Goal: Information Seeking & Learning: Learn about a topic

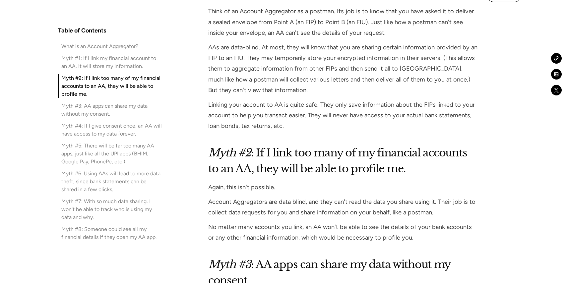
scroll to position [1276, 0]
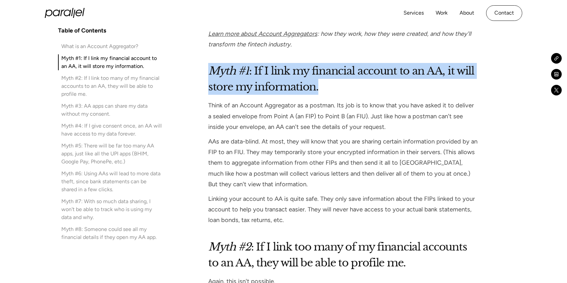
drag, startPoint x: 210, startPoint y: 59, endPoint x: 332, endPoint y: 81, distance: 123.4
click at [332, 81] on h2 "Myth #1 : If I link my financial account to an AA, it will store my information." at bounding box center [343, 79] width 270 height 32
copy h2 "Myth #1 : If I link my financial account to an AA, it will store my information."
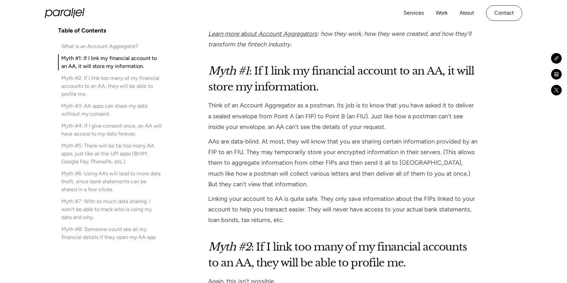
click at [276, 136] on p "AAs are data-blind. At most, they will know that you are sharing certain inform…" at bounding box center [343, 162] width 270 height 53
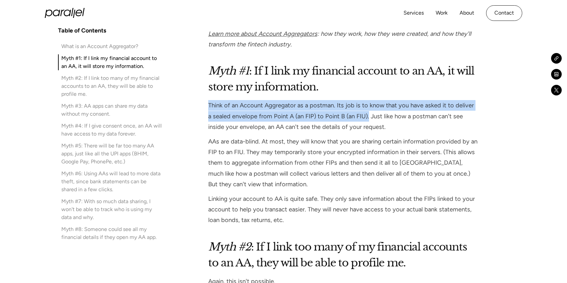
drag, startPoint x: 363, startPoint y: 107, endPoint x: 205, endPoint y: 96, distance: 158.3
copy p "Think of an Account Aggregator as a postman. Its job is to know that you have a…"
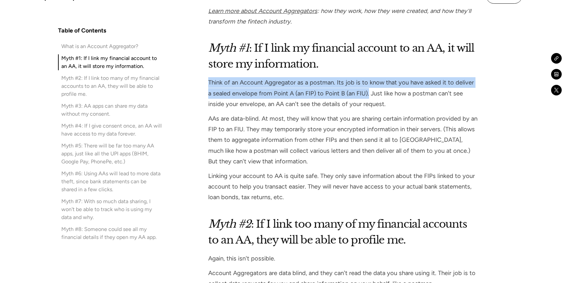
scroll to position [1299, 0]
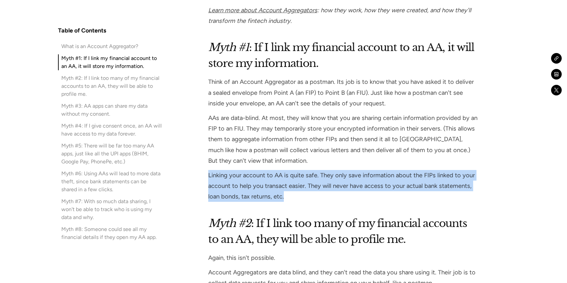
drag, startPoint x: 207, startPoint y: 164, endPoint x: 292, endPoint y: 198, distance: 91.0
copy p "Linking your account to AA is quite safe. They only save information about the …"
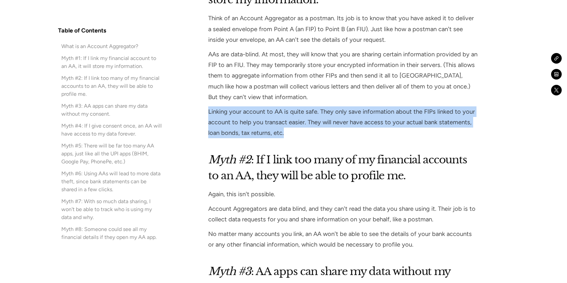
scroll to position [1363, 0]
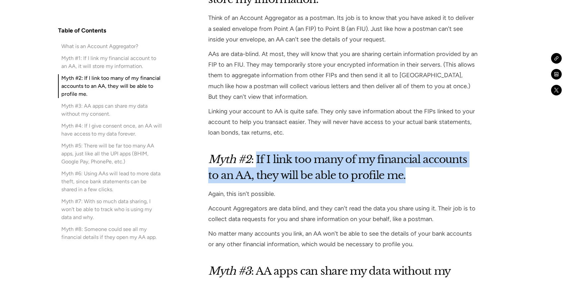
drag, startPoint x: 257, startPoint y: 149, endPoint x: 408, endPoint y: 164, distance: 151.0
click at [408, 164] on h2 "Myth #2 : If I link too many of my financial accounts to an AA, they will be ab…" at bounding box center [343, 168] width 270 height 32
copy h2 "If I link too many of my financial accounts to an AA, they will be able to prof…"
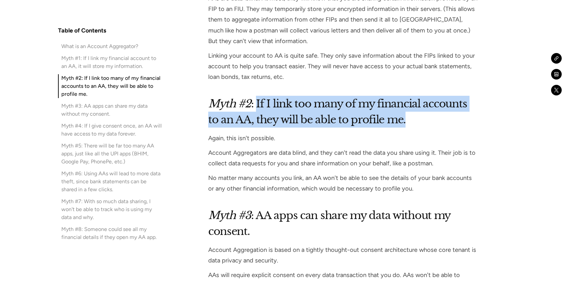
scroll to position [1420, 0]
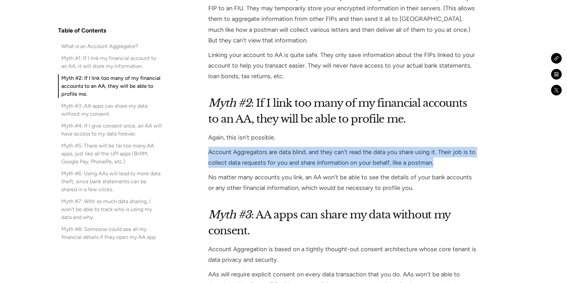
drag, startPoint x: 208, startPoint y: 141, endPoint x: 441, endPoint y: 153, distance: 232.8
click at [441, 153] on p "Account Aggregators are data blind, and they can't read the data you share usin…" at bounding box center [343, 157] width 270 height 21
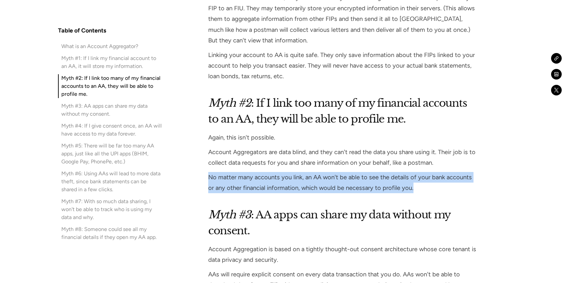
drag, startPoint x: 421, startPoint y: 179, endPoint x: 211, endPoint y: 161, distance: 210.8
click at [211, 161] on div "Myth #2 : If I link too many of my financial accounts to an AA, they will be ab…" at bounding box center [343, 144] width 270 height 99
copy p "No matter many accounts you link, an AA won't be able to see the details of you…"
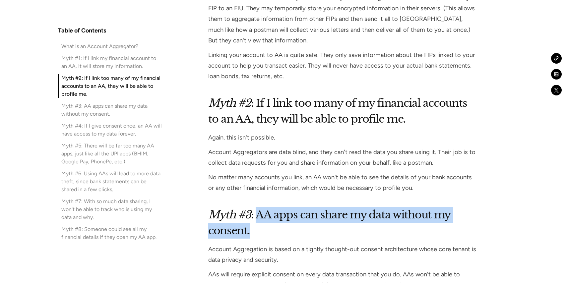
drag, startPoint x: 258, startPoint y: 203, endPoint x: 276, endPoint y: 221, distance: 24.9
click at [276, 221] on h2 "Myth #3 : AA apps can share my data without my consent." at bounding box center [343, 223] width 270 height 32
copy h2 "AA apps can share my data without my consent."
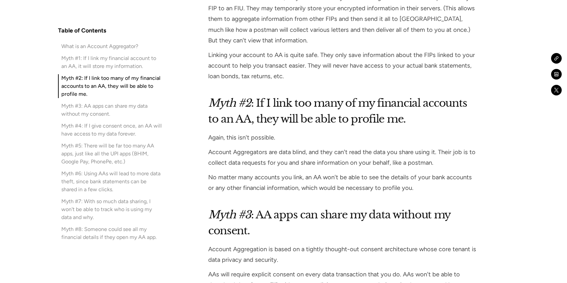
click at [318, 156] on p "Account Aggregators are data blind, and they can't read the data you share usin…" at bounding box center [343, 157] width 270 height 21
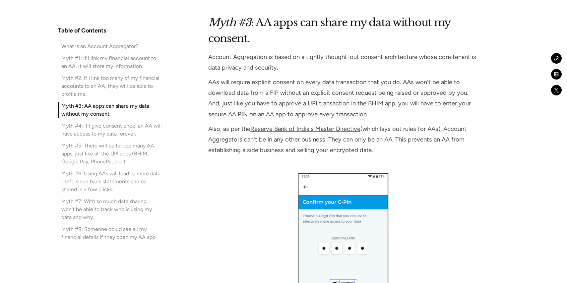
scroll to position [1613, 0]
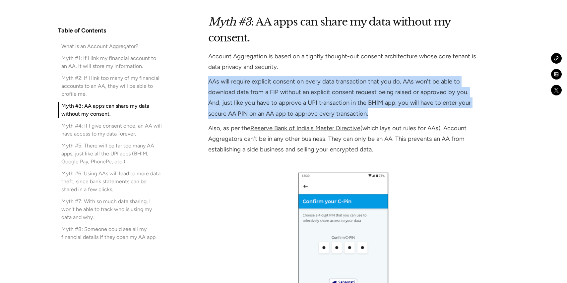
drag, startPoint x: 209, startPoint y: 68, endPoint x: 385, endPoint y: 104, distance: 179.5
click at [385, 104] on p "AAs will require explicit consent on every data transaction that you do. AAs wo…" at bounding box center [343, 97] width 270 height 43
copy p "AAs will require explicit consent on every data transaction that you do. AAs wo…"
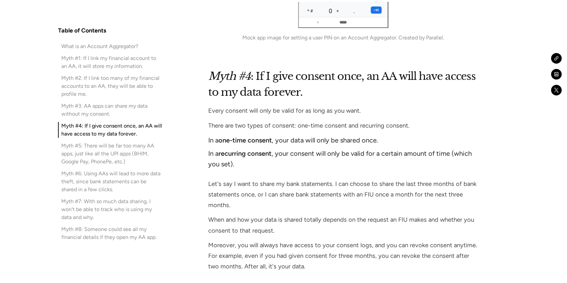
scroll to position [1940, 0]
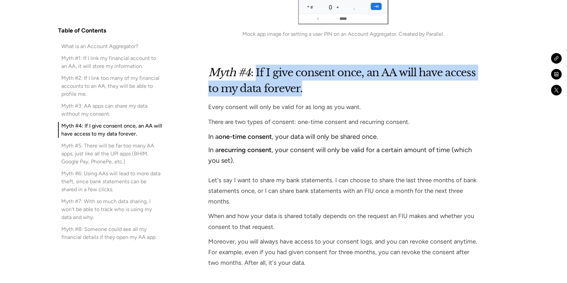
drag, startPoint x: 256, startPoint y: 58, endPoint x: 305, endPoint y: 79, distance: 52.8
click at [305, 79] on h2 "Myth #4 : If I give consent once, an AA will have access to my data forever." at bounding box center [343, 81] width 270 height 32
copy h2 "If I give consent once, an AA will have access to my data forever."
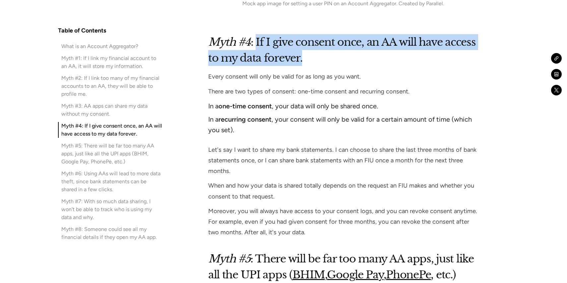
scroll to position [1971, 0]
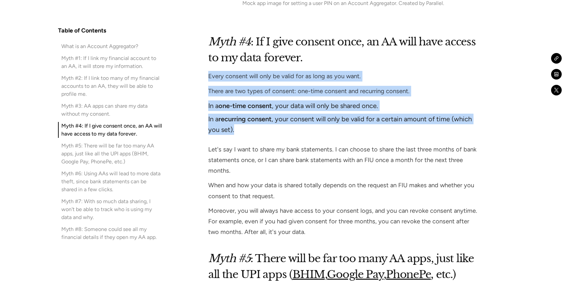
drag, startPoint x: 236, startPoint y: 119, endPoint x: 207, endPoint y: 64, distance: 62.2
copy div "Every consent will only be valid for as long as you want. There are two types o…"
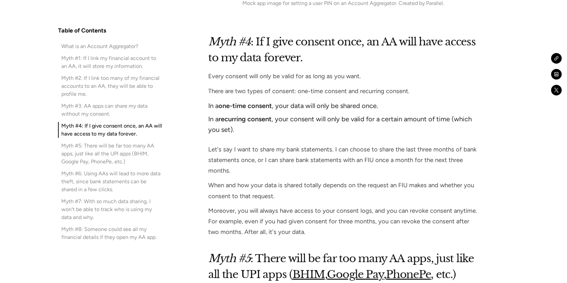
click at [258, 167] on div "Myth #4 : If I give consent once, an AA will have access to my data forever. Ev…" at bounding box center [343, 136] width 270 height 204
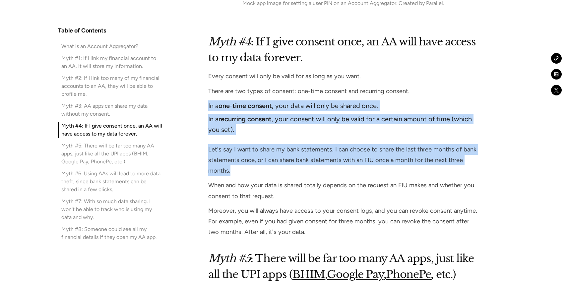
drag, startPoint x: 231, startPoint y: 161, endPoint x: 203, endPoint y: 91, distance: 75.0
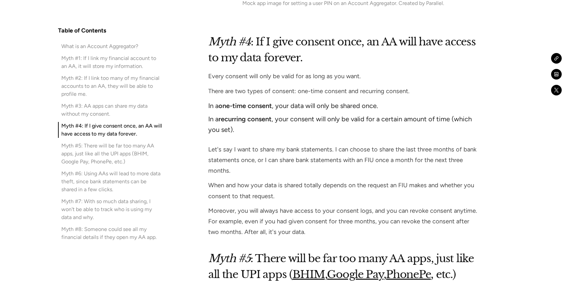
click at [217, 115] on li "In a recurring consent , your consent will only be valid for a certain amount o…" at bounding box center [343, 124] width 270 height 21
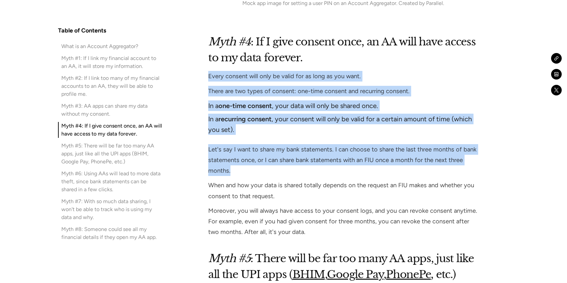
drag, startPoint x: 208, startPoint y: 65, endPoint x: 231, endPoint y: 160, distance: 97.6
click at [231, 160] on div "Myth #4 : If I give consent once, an AA will have access to my data forever. Ev…" at bounding box center [343, 136] width 270 height 204
copy div "Every consent will only be valid for as long as you want. There are two types o…"
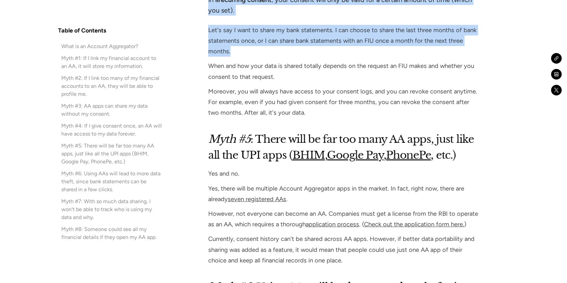
scroll to position [2092, 0]
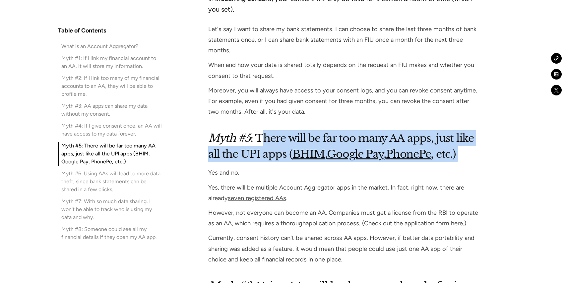
drag, startPoint x: 260, startPoint y: 128, endPoint x: 495, endPoint y: 153, distance: 236.5
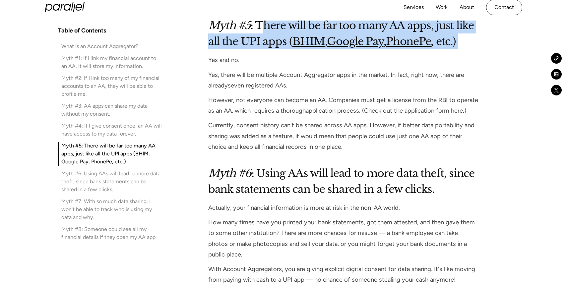
scroll to position [2203, 0]
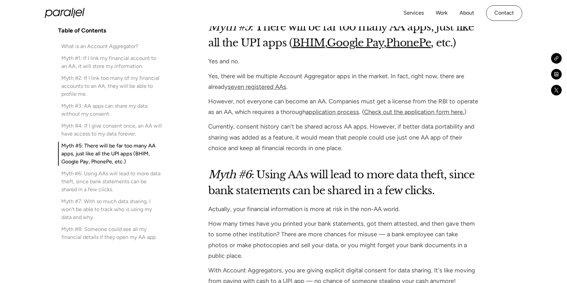
click at [223, 106] on p "However, not everyone can become an AA. Companies must get a license from the R…" at bounding box center [343, 106] width 270 height 21
click at [250, 83] on link "seven registered AAs" at bounding box center [257, 86] width 58 height 7
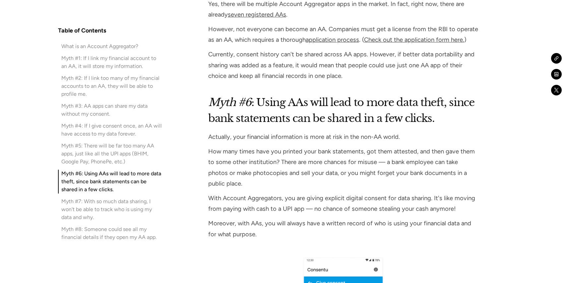
scroll to position [2278, 0]
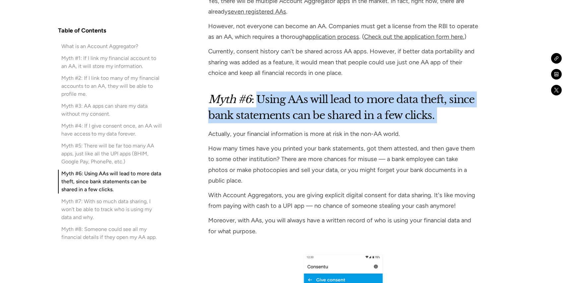
drag, startPoint x: 259, startPoint y: 87, endPoint x: 476, endPoint y: 113, distance: 218.5
click at [476, 113] on div "Myth #6 : Using AAs will lead to more data theft, since bank statements can be …" at bounding box center [343, 270] width 270 height 356
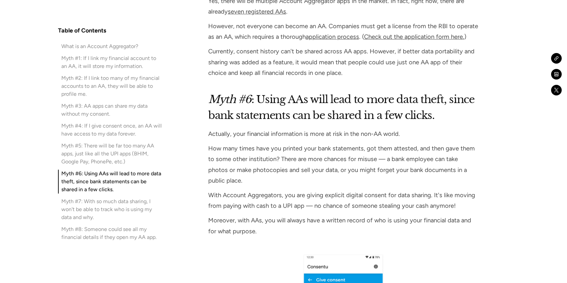
click at [335, 129] on p "Actually, your financial information is more at risk in the non-AA world." at bounding box center [343, 134] width 270 height 11
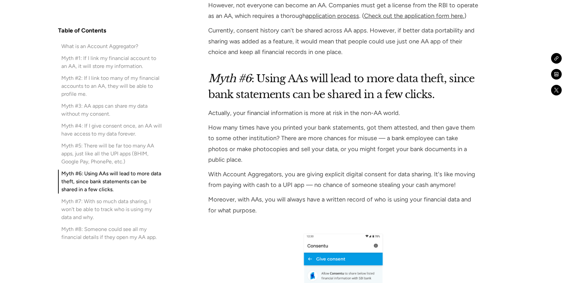
scroll to position [2300, 0]
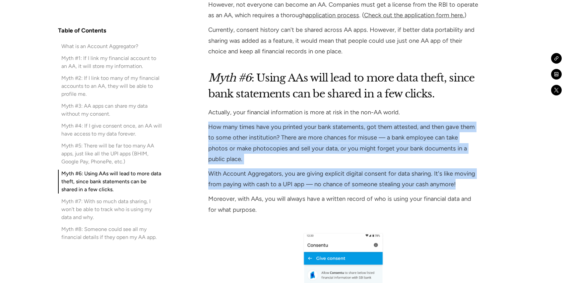
drag, startPoint x: 209, startPoint y: 115, endPoint x: 454, endPoint y: 164, distance: 250.3
click at [454, 164] on div "Myth #6 : Using AAs will lead to more data theft, since bank statements can be …" at bounding box center [343, 248] width 270 height 356
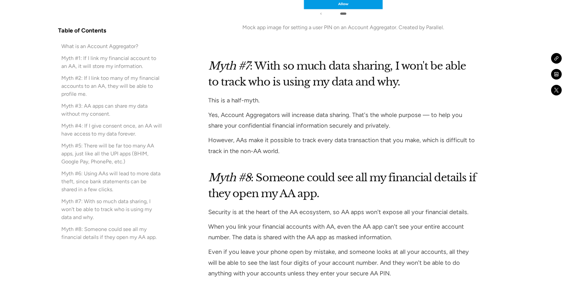
scroll to position [2699, 0]
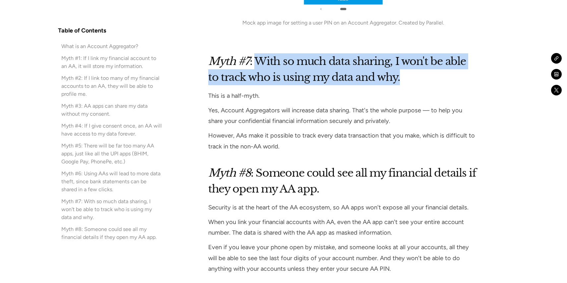
drag, startPoint x: 257, startPoint y: 38, endPoint x: 409, endPoint y: 54, distance: 152.1
click at [409, 54] on h2 "Myth #7 : With so much data sharing, I won't be able to track who is using my d…" at bounding box center [343, 69] width 270 height 32
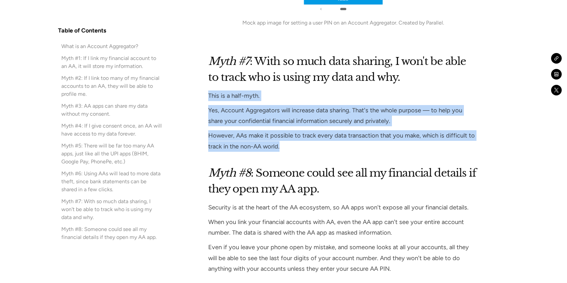
drag, startPoint x: 208, startPoint y: 73, endPoint x: 383, endPoint y: 123, distance: 182.0
click at [383, 123] on div "Myth #7 : With so much data sharing, I won't be able to track who is using my d…" at bounding box center [343, 102] width 270 height 99
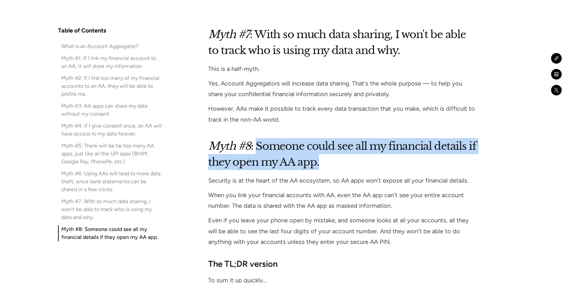
drag, startPoint x: 257, startPoint y: 123, endPoint x: 327, endPoint y: 141, distance: 72.3
click at [327, 141] on h2 "Myth #8 : Someone could see all my financial details if they open my AA app." at bounding box center [343, 154] width 270 height 32
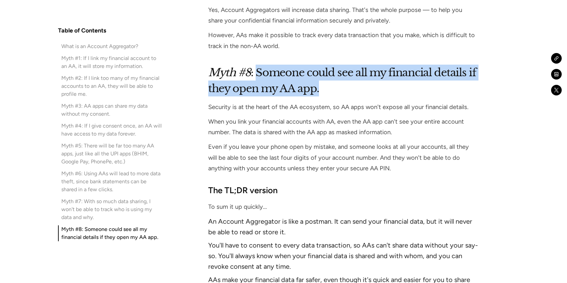
scroll to position [2802, 0]
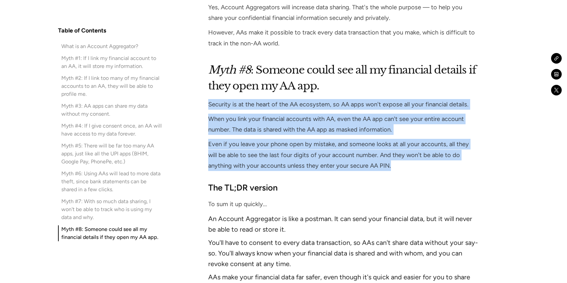
drag, startPoint x: 373, startPoint y: 142, endPoint x: 201, endPoint y: 84, distance: 181.2
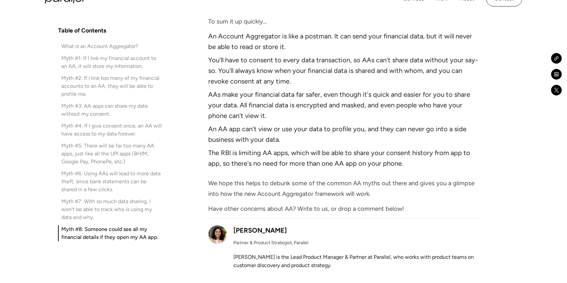
scroll to position [2985, 0]
